Goal: Task Accomplishment & Management: Manage account settings

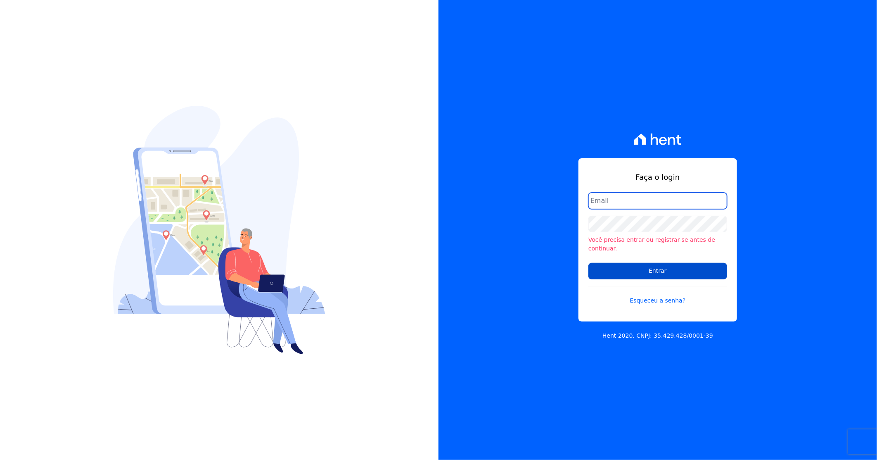
type input "darla@celinaguimaraes.com.br"
click at [679, 266] on input "Entrar" at bounding box center [657, 271] width 139 height 17
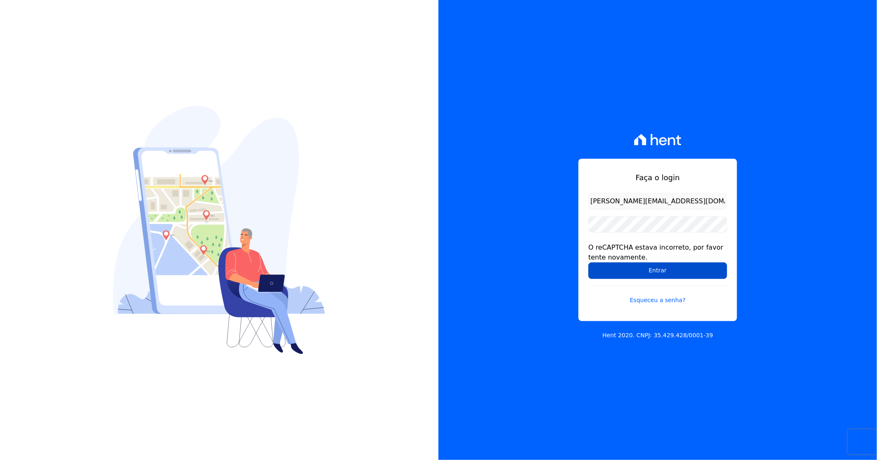
click at [687, 270] on input "Entrar" at bounding box center [657, 270] width 139 height 17
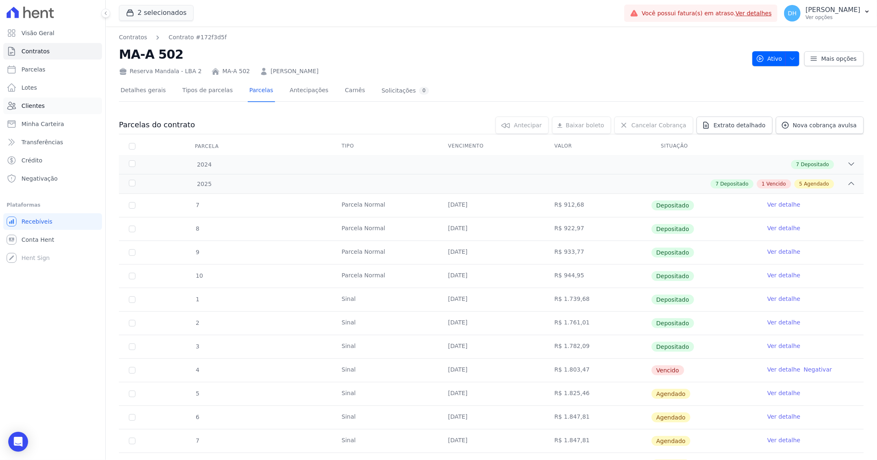
click at [45, 106] on link "Clientes" at bounding box center [52, 105] width 99 height 17
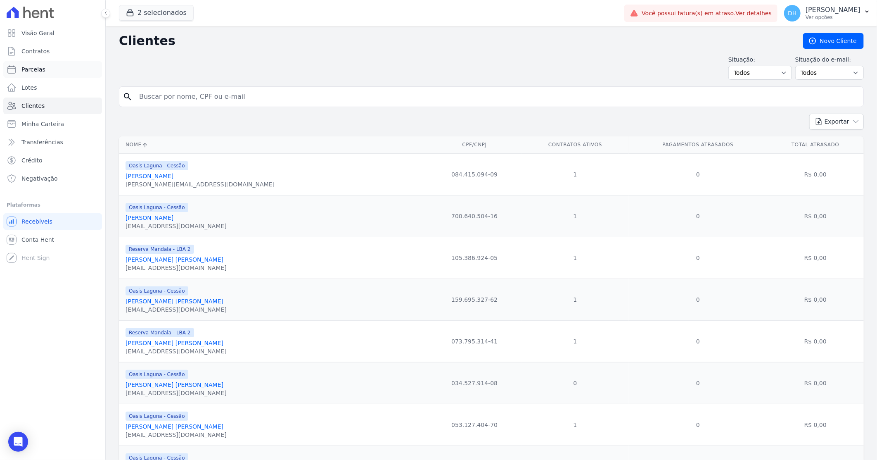
click at [45, 72] on link "Parcelas" at bounding box center [52, 69] width 99 height 17
select select
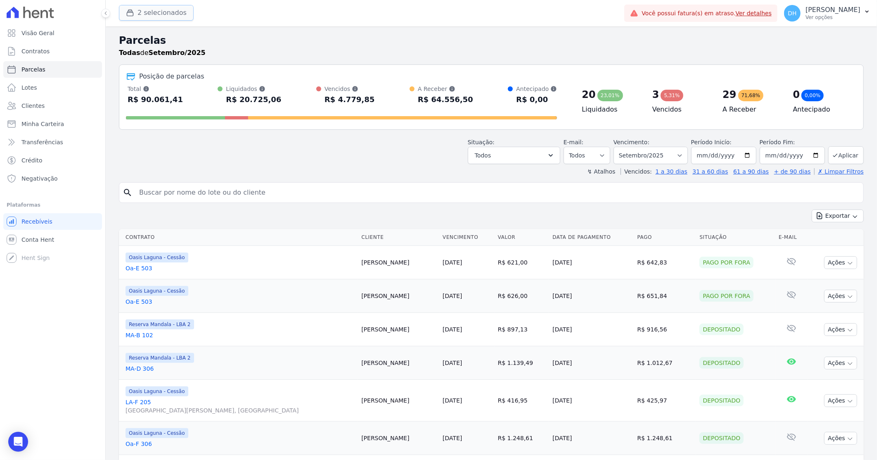
click at [148, 9] on button "2 selecionados" at bounding box center [156, 13] width 75 height 16
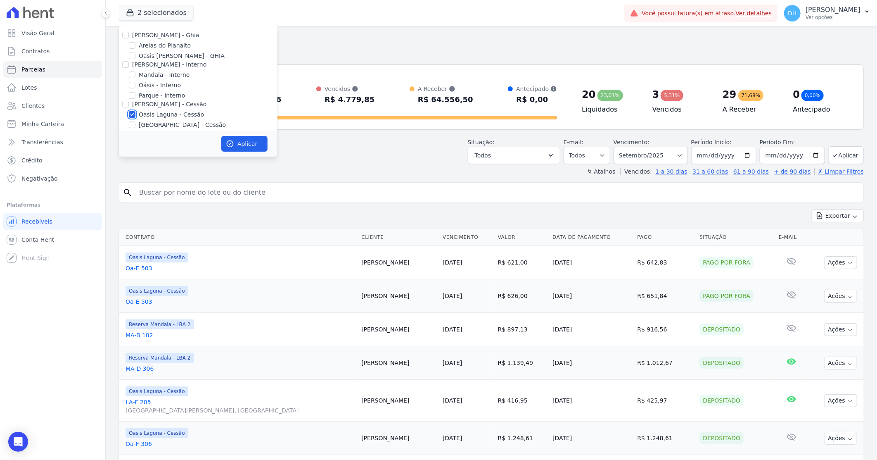
click at [133, 114] on input "Oasis Laguna - Cessão" at bounding box center [132, 114] width 7 height 7
checkbox input "false"
click at [130, 44] on input "Areias do Planalto" at bounding box center [132, 45] width 7 height 7
checkbox input "true"
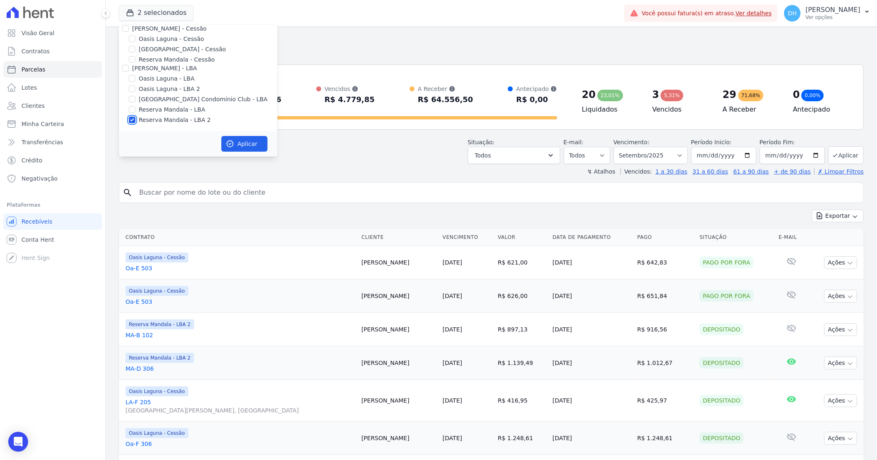
click at [130, 119] on input "Reserva Mandala - LBA 2" at bounding box center [132, 119] width 7 height 7
checkbox input "false"
click at [249, 138] on button "Aplicar" at bounding box center [244, 144] width 46 height 16
select select
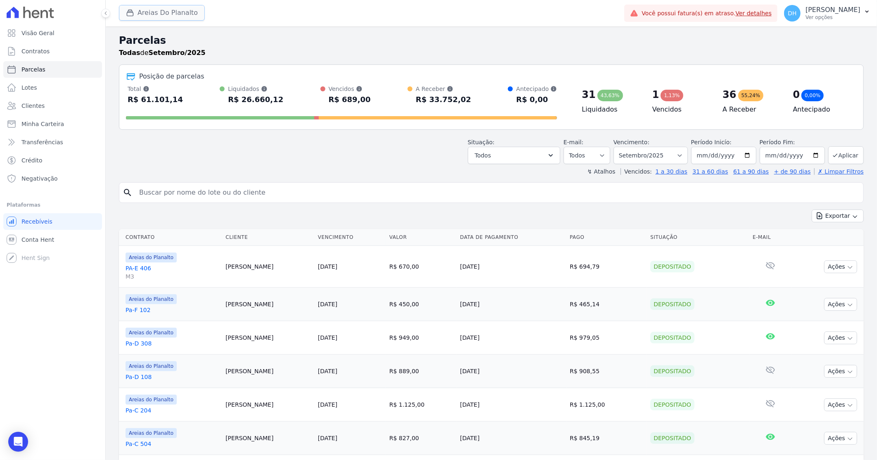
click at [170, 8] on button "Areias Do Planalto" at bounding box center [162, 13] width 86 height 16
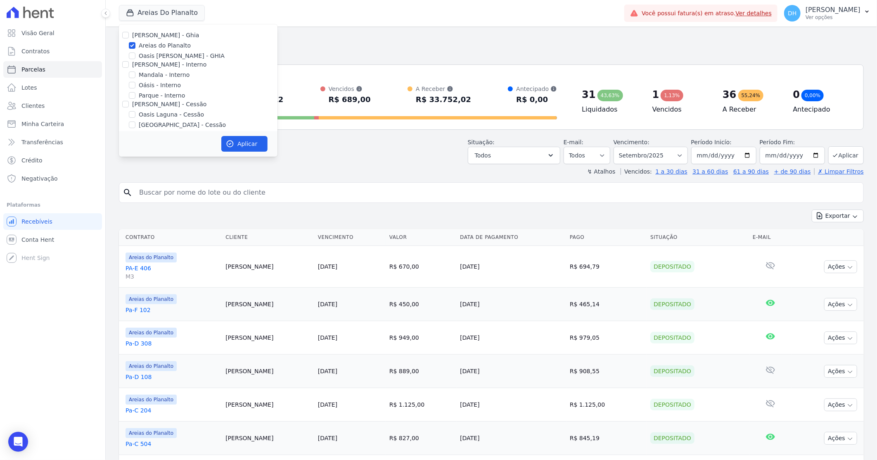
click at [313, 36] on h2 "Parcelas" at bounding box center [491, 40] width 745 height 15
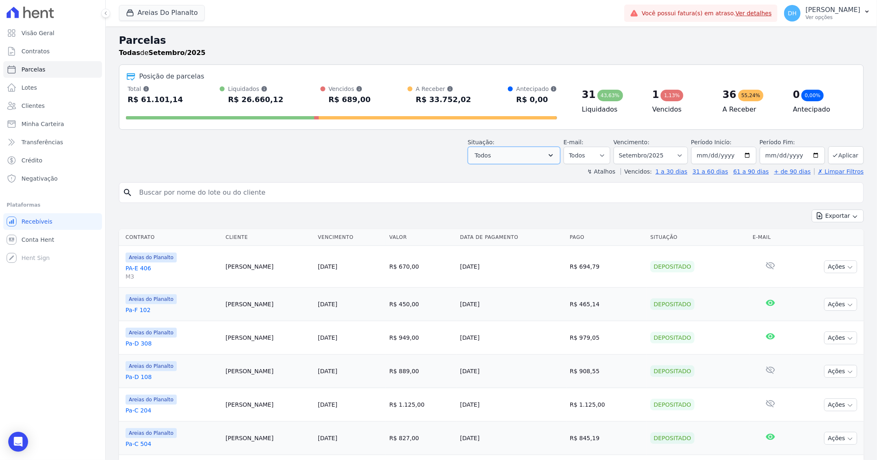
click at [555, 153] on icon "button" at bounding box center [551, 155] width 8 height 8
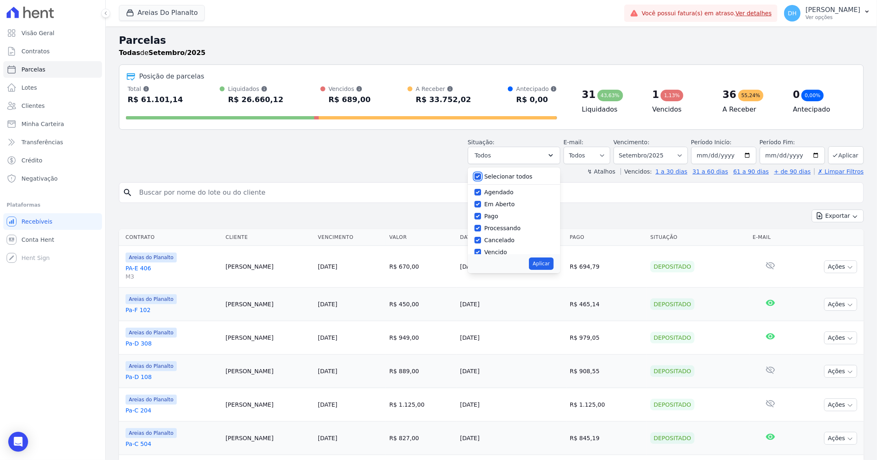
click at [481, 178] on input "Selecionar todos" at bounding box center [477, 176] width 7 height 7
checkbox input "false"
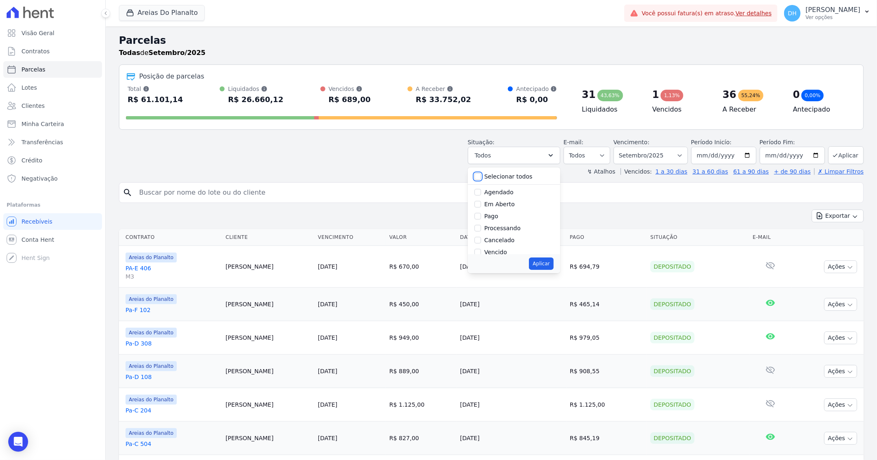
checkbox input "false"
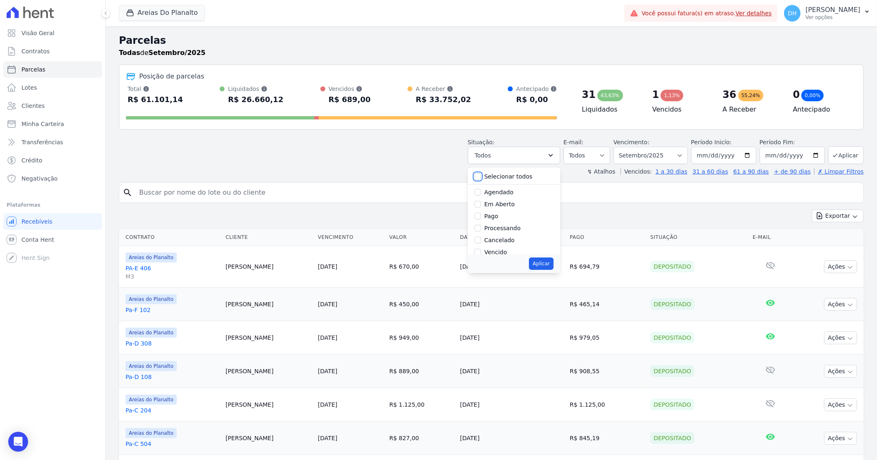
checkbox input "false"
click at [481, 193] on input "Agendado" at bounding box center [477, 192] width 7 height 7
checkbox input "true"
click at [481, 208] on div at bounding box center [477, 204] width 7 height 8
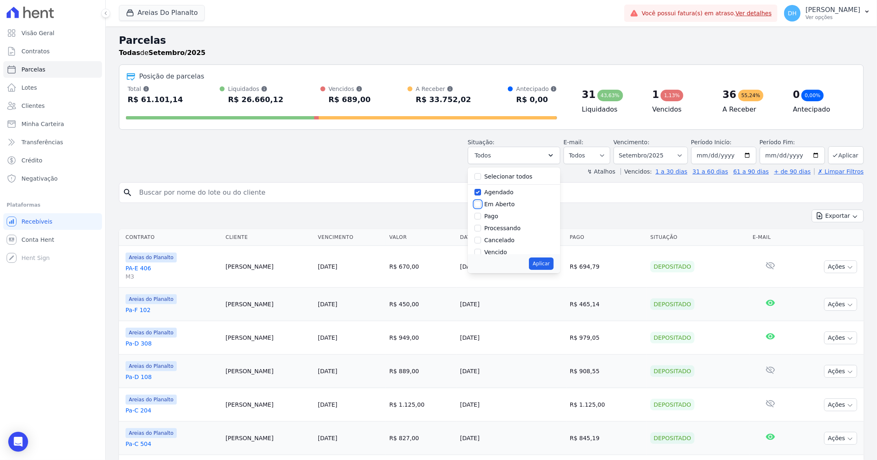
click at [481, 202] on input "Em Aberto" at bounding box center [477, 204] width 7 height 7
checkbox input "true"
click at [550, 261] on button "Aplicar" at bounding box center [541, 263] width 24 height 12
select select "scheduled"
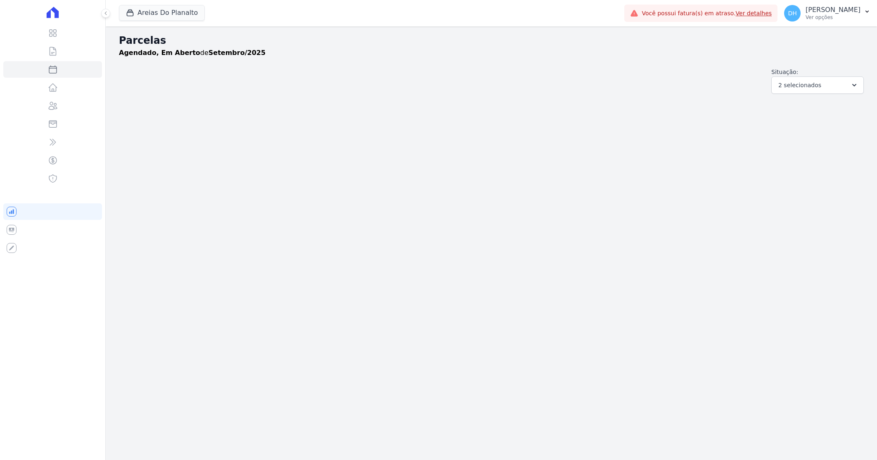
select select
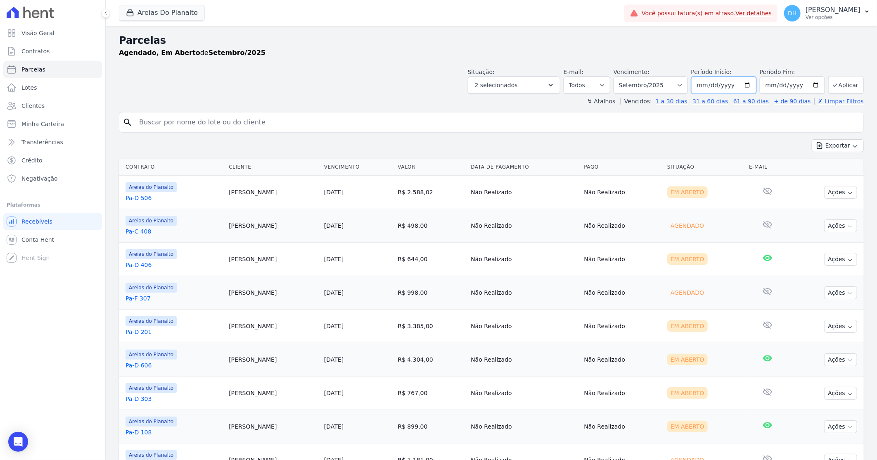
click at [747, 87] on input "[DATE]" at bounding box center [723, 84] width 65 height 17
type input "[DATE]"
click at [811, 84] on input "2025-09-30" at bounding box center [792, 84] width 65 height 17
type input "[DATE]"
click at [832, 84] on icon "submit" at bounding box center [835, 85] width 7 height 7
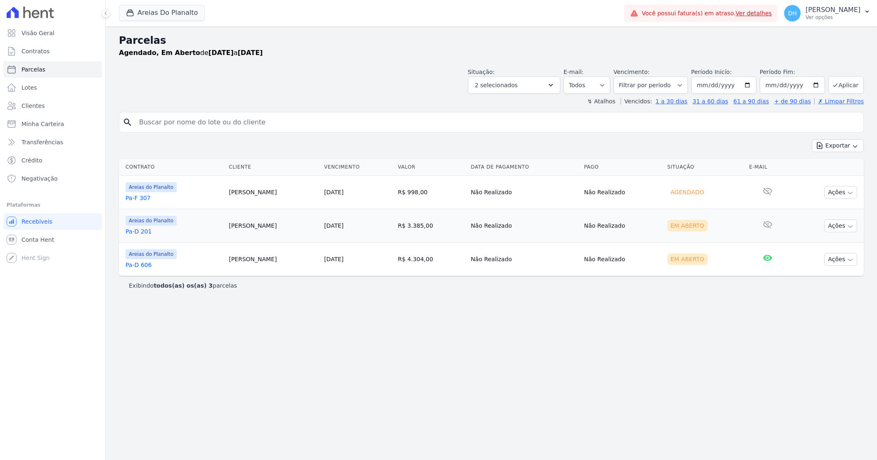
select select
